Goal: Information Seeking & Learning: Learn about a topic

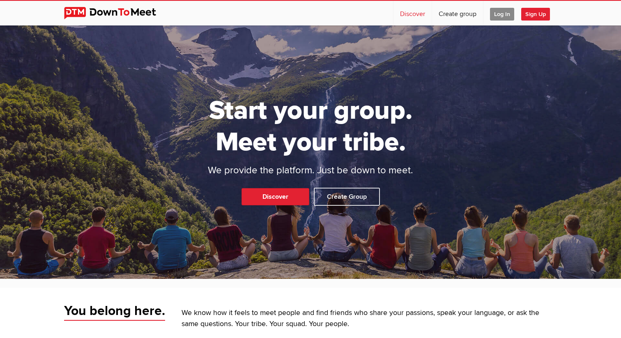
click at [413, 2] on link "Discover" at bounding box center [413, 13] width 38 height 25
select select "null"
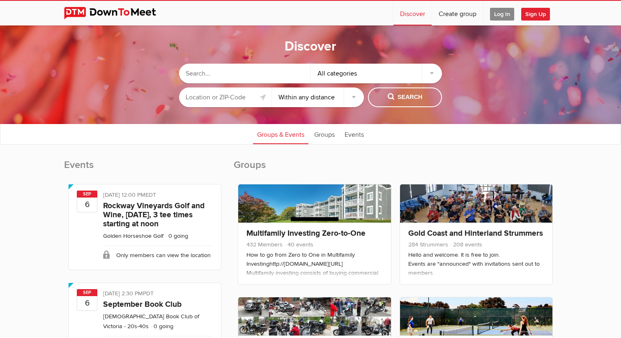
click at [241, 77] on input "text" at bounding box center [244, 74] width 131 height 20
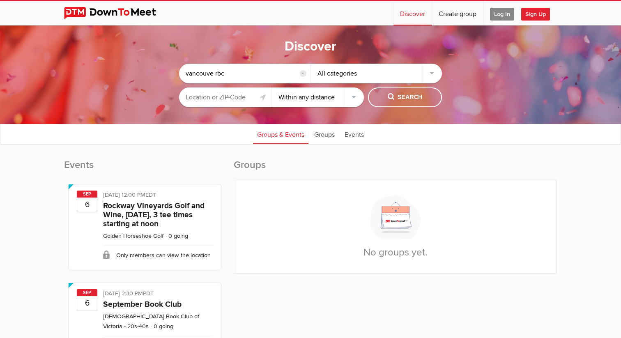
click at [215, 74] on input "vancouve rbc" at bounding box center [244, 74] width 131 height 20
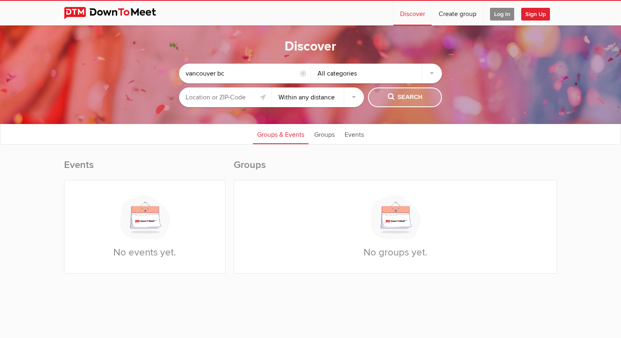
type input "vancouver bc"
click at [389, 96] on span "Search" at bounding box center [405, 97] width 35 height 9
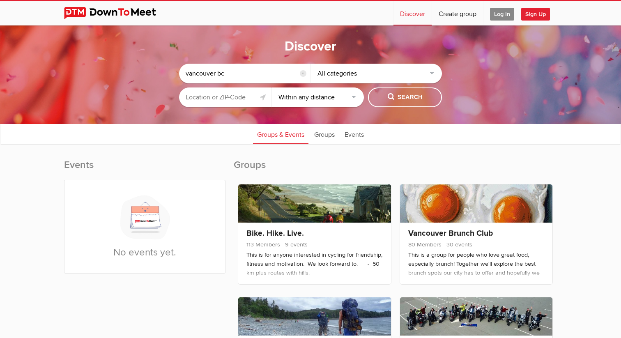
click at [291, 97] on select "Within 10 miles Within 25 miles Within 50 miles Within 100 miles Within any dis…" at bounding box center [318, 98] width 92 height 20
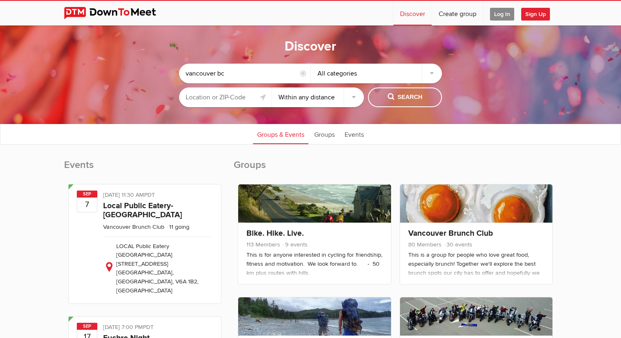
select select "10"
click at [272, 88] on select "Within 10 miles Within 25 miles Within 50 miles Within 100 miles Within any dis…" at bounding box center [318, 98] width 92 height 20
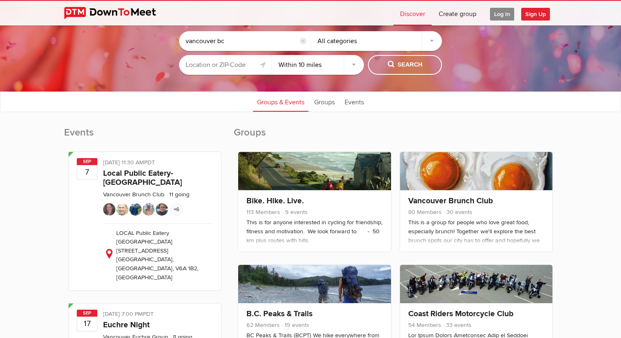
scroll to position [31, 0]
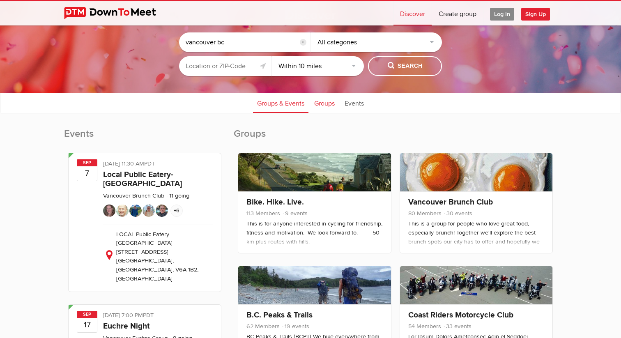
click at [321, 101] on link "Groups" at bounding box center [324, 102] width 29 height 21
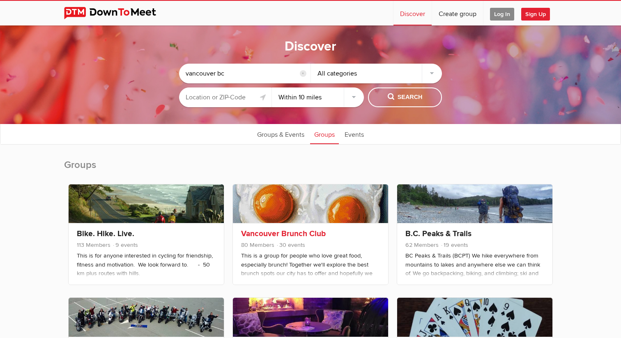
click at [344, 232] on h3 "Vancouver Brunch Club" at bounding box center [310, 233] width 139 height 9
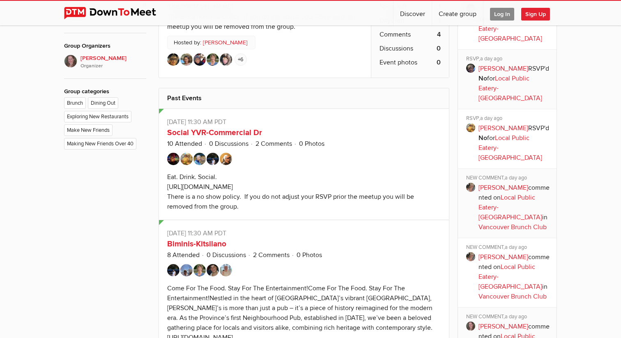
scroll to position [411, 0]
click at [175, 165] on img at bounding box center [173, 158] width 12 height 12
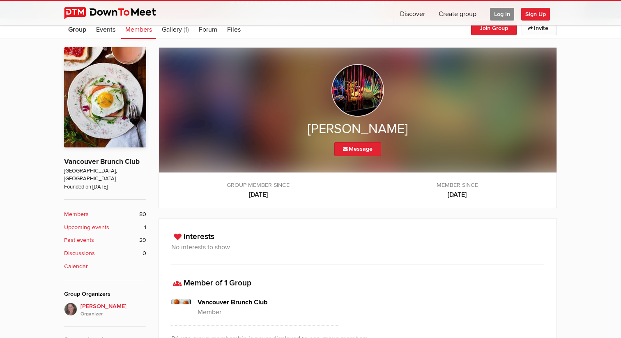
scroll to position [157, 0]
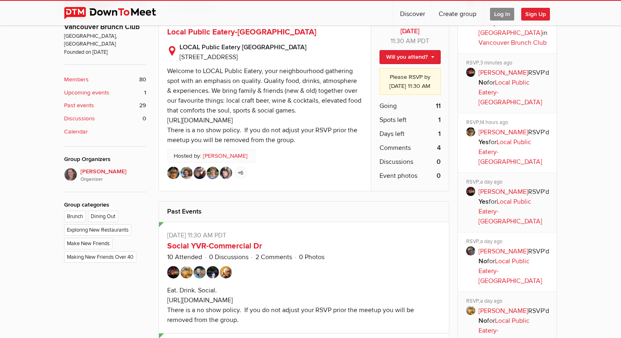
scroll to position [297, 0]
click at [191, 177] on img at bounding box center [186, 173] width 12 height 12
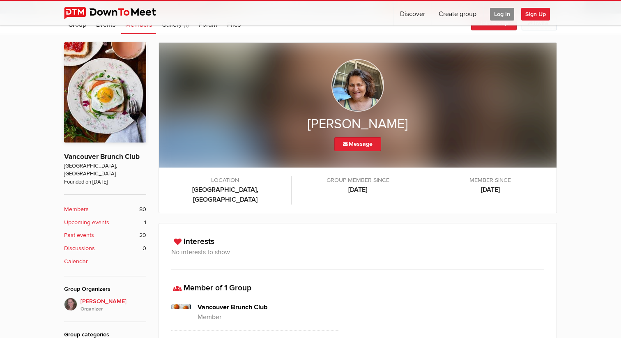
scroll to position [145, 0]
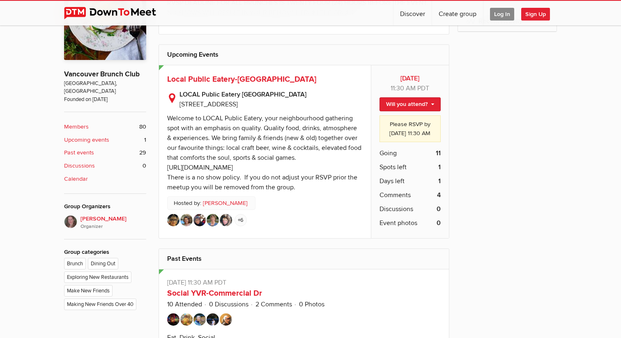
scroll to position [255, 0]
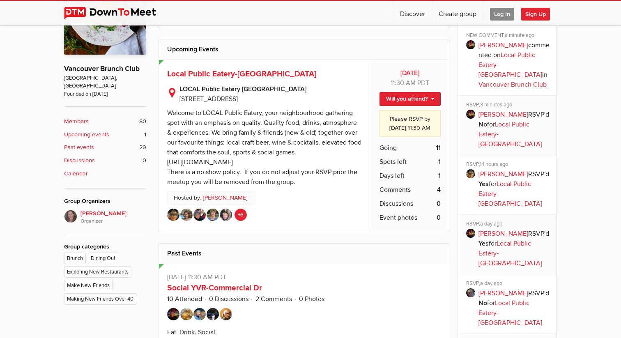
click at [241, 218] on link "+6" at bounding box center [241, 215] width 12 height 12
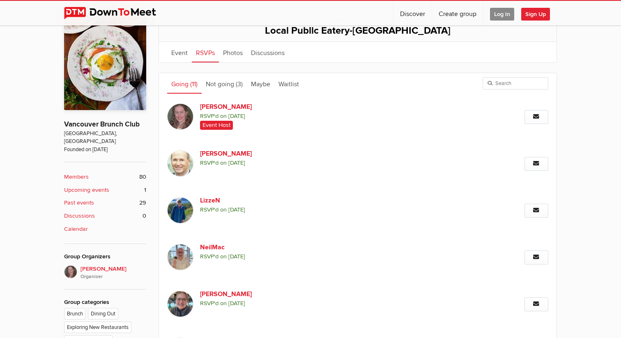
scroll to position [192, 0]
